Goal: Information Seeking & Learning: Learn about a topic

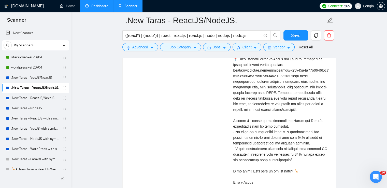
scroll to position [1192, 0]
click at [108, 8] on link "Dashboard" at bounding box center [96, 6] width 23 height 4
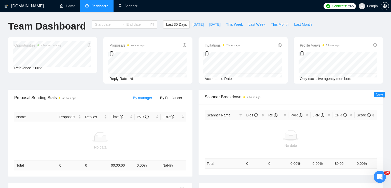
type input "[DATE]"
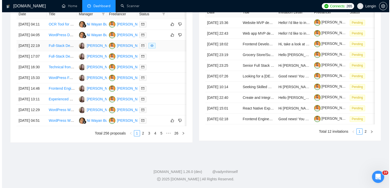
scroll to position [220, 0]
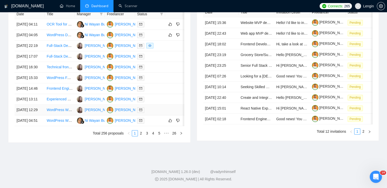
click at [63, 115] on td "WordPress Website Development" at bounding box center [60, 110] width 30 height 11
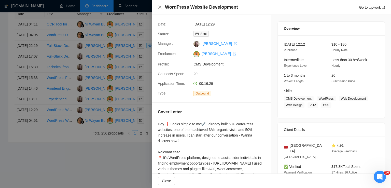
scroll to position [128, 0]
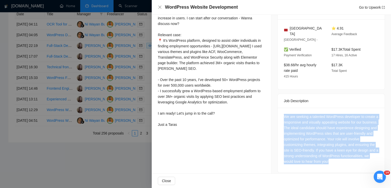
drag, startPoint x: 332, startPoint y: 155, endPoint x: 280, endPoint y: 113, distance: 66.9
click at [280, 113] on div "We are seeking a talented WordPress developer to create a responsive and visual…" at bounding box center [331, 140] width 107 height 65
copy div "We are seeking a talented WordPress developer to create a responsive and visual…"
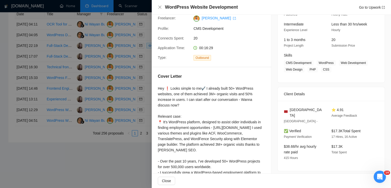
scroll to position [49, 0]
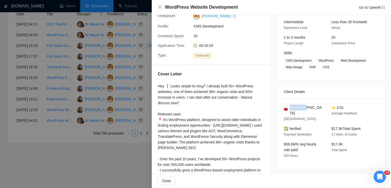
drag, startPoint x: 304, startPoint y: 109, endPoint x: 288, endPoint y: 107, distance: 16.1
click at [288, 107] on div "[GEOGRAPHIC_DATA]" at bounding box center [303, 110] width 39 height 11
copy span "[GEOGRAPHIC_DATA]"
drag, startPoint x: 316, startPoint y: 59, endPoint x: 328, endPoint y: 67, distance: 14.0
click at [328, 67] on span "CMS Development WordPress Web Development Web Design PHP CSS" at bounding box center [327, 64] width 87 height 12
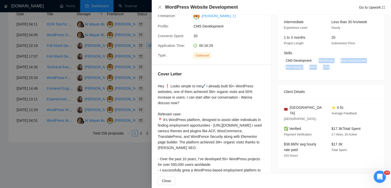
copy span "WordPress Web Development Web Design PHP CSS"
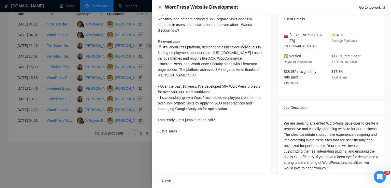
scroll to position [128, 0]
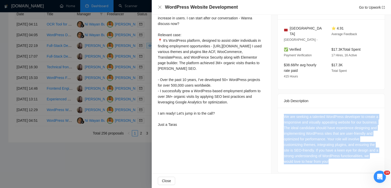
drag, startPoint x: 332, startPoint y: 156, endPoint x: 280, endPoint y: 110, distance: 69.7
click at [280, 110] on div "We are seeking a talented WordPress developer to create a responsive and visual…" at bounding box center [331, 140] width 107 height 65
copy div "We are seeking a talented WordPress developer to create a responsive and visual…"
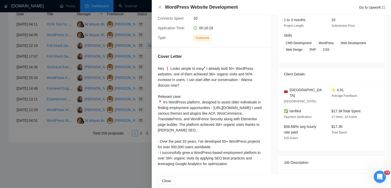
scroll to position [65, 0]
click at [160, 8] on icon "close" at bounding box center [160, 7] width 4 height 4
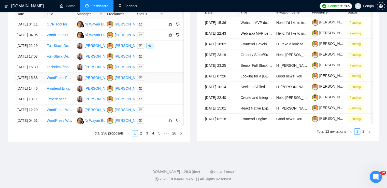
click at [65, 83] on td "WordPress Full Stack Developer - Ongoing Agency Support" at bounding box center [60, 77] width 30 height 11
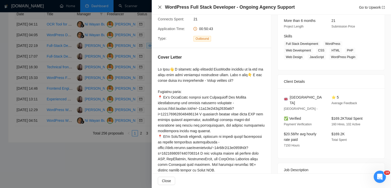
click at [158, 7] on icon "close" at bounding box center [160, 7] width 4 height 4
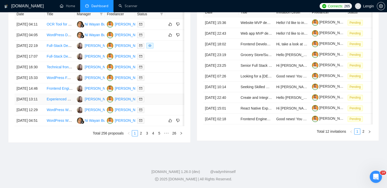
click at [59, 105] on td "Experienced Wordpress Developer" at bounding box center [60, 99] width 30 height 11
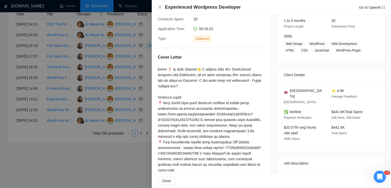
scroll to position [156, 0]
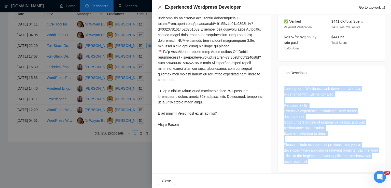
drag, startPoint x: 359, startPoint y: 168, endPoint x: 279, endPoint y: 85, distance: 114.9
click at [279, 85] on div "Job Posting Details Overview [DATE] 12:52 Published Unspecified Hourly Rate Exp…" at bounding box center [331, 18] width 120 height 319
copy div "Looking for a Wordpress web developer who has experience with Elementor also. R…"
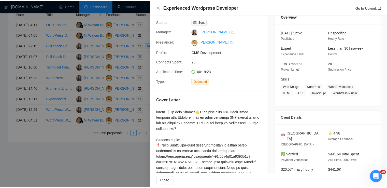
scroll to position [0, 0]
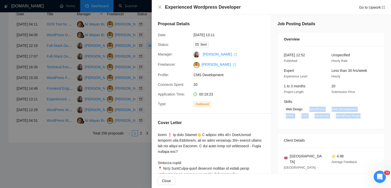
drag, startPoint x: 356, startPoint y: 117, endPoint x: 307, endPoint y: 107, distance: 49.9
click at [307, 107] on span "Web Design WordPress Web Development HTML CSS JavaScript WordPress Plugin" at bounding box center [327, 112] width 87 height 12
copy span "WordPress Web Development HTML CSS JavaScript WordPress Plugin"
drag, startPoint x: 302, startPoint y: 109, endPoint x: 283, endPoint y: 110, distance: 18.3
click at [284, 110] on span "Web Design" at bounding box center [294, 109] width 21 height 6
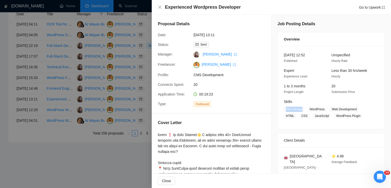
copy span "Web Design"
click at [161, 8] on icon "close" at bounding box center [159, 7] width 3 height 3
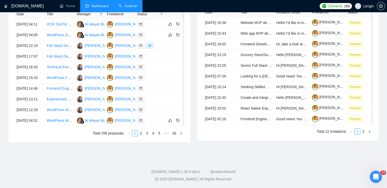
click at [124, 6] on link "Scanner" at bounding box center [128, 6] width 19 height 4
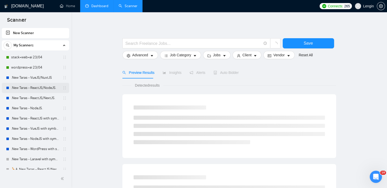
click at [36, 86] on link ".New Taras - ReactJS/NodeJS." at bounding box center [35, 88] width 48 height 10
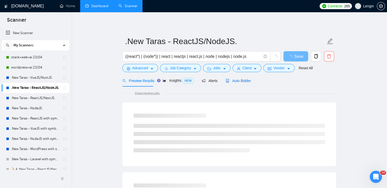
click at [237, 80] on span "Auto Bidder" at bounding box center [238, 81] width 25 height 4
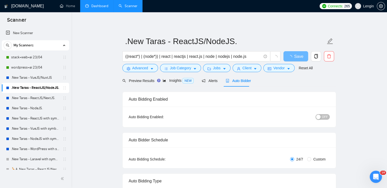
radio input "false"
radio input "true"
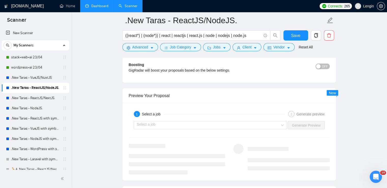
scroll to position [1044, 0]
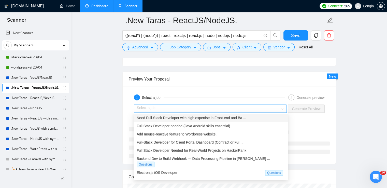
click at [284, 107] on div "Select a job" at bounding box center [210, 109] width 153 height 8
click at [240, 117] on span "Need Full-Stack Developer with high expertise in Front-end and Ba ..." at bounding box center [191, 118] width 109 height 4
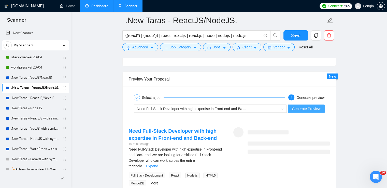
click at [301, 107] on span "Generate Preview" at bounding box center [306, 109] width 28 height 6
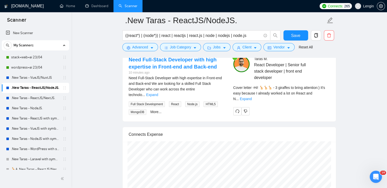
scroll to position [1116, 0]
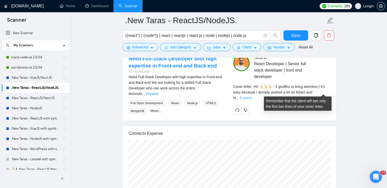
click at [252, 96] on link "Expand" at bounding box center [246, 98] width 12 height 4
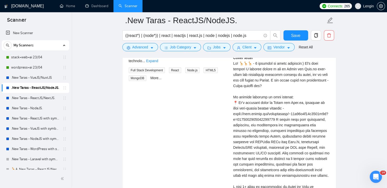
scroll to position [1161, 0]
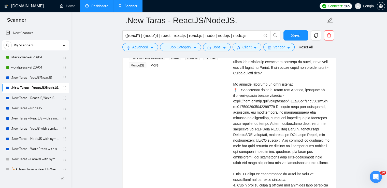
click at [101, 5] on link "Dashboard" at bounding box center [96, 6] width 23 height 4
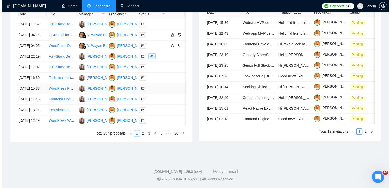
scroll to position [226, 0]
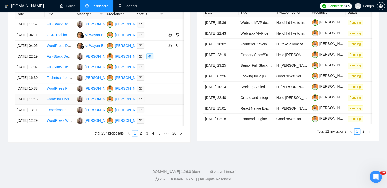
click at [69, 105] on td "Frontend Engineer who combines technical expertise with strong UX design skills." at bounding box center [60, 99] width 30 height 11
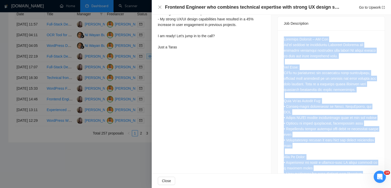
scroll to position [251, 0]
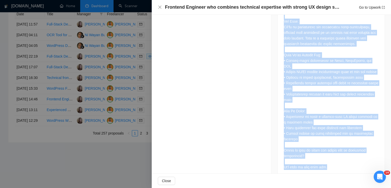
drag, startPoint x: 281, startPoint y: 33, endPoint x: 340, endPoint y: 164, distance: 143.3
click at [340, 164] on div at bounding box center [331, 80] width 107 height 193
copy div "Loremips Dolorsit – AM Con Ad’el seddoei te incididuntu Laboreet Dolorema ali e…"
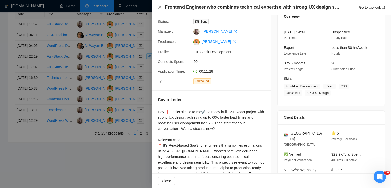
scroll to position [11, 0]
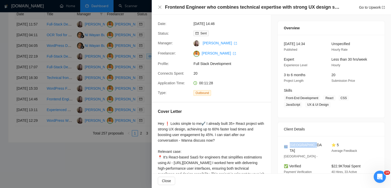
drag, startPoint x: 308, startPoint y: 145, endPoint x: 286, endPoint y: 145, distance: 21.1
click at [286, 145] on div "[GEOGRAPHIC_DATA]" at bounding box center [303, 147] width 39 height 11
copy div "[GEOGRAPHIC_DATA]"
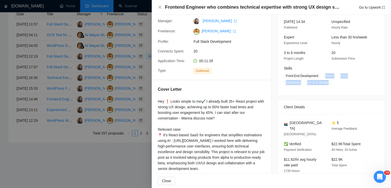
drag, startPoint x: 324, startPoint y: 77, endPoint x: 305, endPoint y: 84, distance: 20.0
click at [305, 84] on span "Front-End Development React CSS JavaScript UX & UI Design" at bounding box center [327, 79] width 87 height 12
click at [161, 8] on icon "close" at bounding box center [160, 7] width 4 height 4
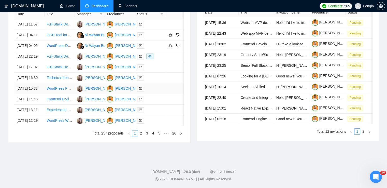
click at [57, 94] on td "WordPress Full Stack Developer - Ongoing Agency Support" at bounding box center [60, 88] width 30 height 11
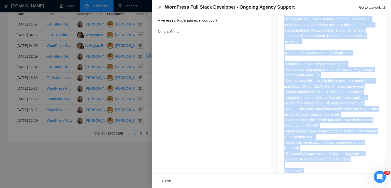
scroll to position [347, 0]
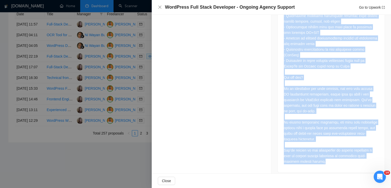
drag, startPoint x: 282, startPoint y: 52, endPoint x: 319, endPoint y: 157, distance: 111.3
click at [319, 157] on div at bounding box center [331, 32] width 95 height 263
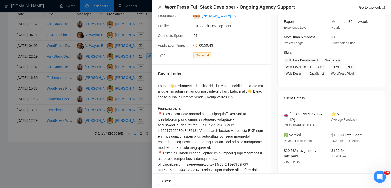
scroll to position [49, 0]
drag, startPoint x: 315, startPoint y: 115, endPoint x: 287, endPoint y: 114, distance: 27.5
click at [287, 114] on div "[GEOGRAPHIC_DATA]" at bounding box center [303, 115] width 39 height 11
drag, startPoint x: 353, startPoint y: 74, endPoint x: 321, endPoint y: 56, distance: 37.1
click at [321, 56] on div "Skills Full Stack Development WordPress Web Development CSS HTML PHP Web Design…" at bounding box center [327, 62] width 91 height 26
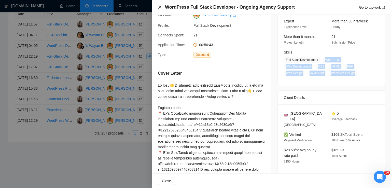
click at [158, 8] on icon "close" at bounding box center [160, 7] width 4 height 4
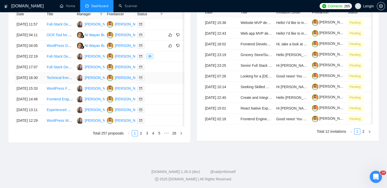
click at [57, 83] on td "Technical front end development project" at bounding box center [60, 77] width 30 height 11
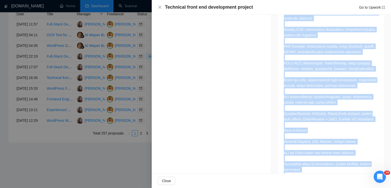
scroll to position [458, 0]
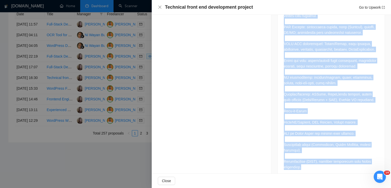
drag, startPoint x: 282, startPoint y: 28, endPoint x: 309, endPoint y: 155, distance: 129.8
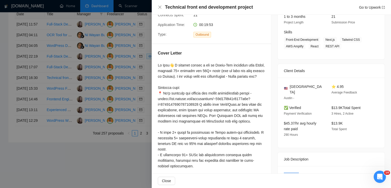
scroll to position [69, 0]
drag, startPoint x: 298, startPoint y: 87, endPoint x: 288, endPoint y: 87, distance: 9.7
click at [288, 87] on div "[GEOGRAPHIC_DATA]" at bounding box center [303, 89] width 39 height 11
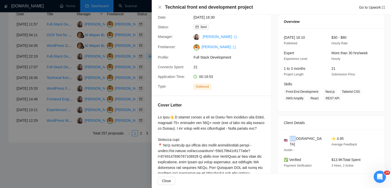
scroll to position [17, 0]
drag, startPoint x: 317, startPoint y: 91, endPoint x: 281, endPoint y: 91, distance: 35.9
click at [282, 91] on div "Skills Front-End Development Next.js Tailwind CSS AWS Amplify React REST API" at bounding box center [327, 91] width 91 height 20
drag, startPoint x: 336, startPoint y: 97, endPoint x: 322, endPoint y: 93, distance: 14.2
click at [322, 93] on span "Front-End Development Next.js Tailwind CSS AWS Amplify React REST API" at bounding box center [327, 95] width 87 height 12
